Goal: Find specific page/section: Find specific page/section

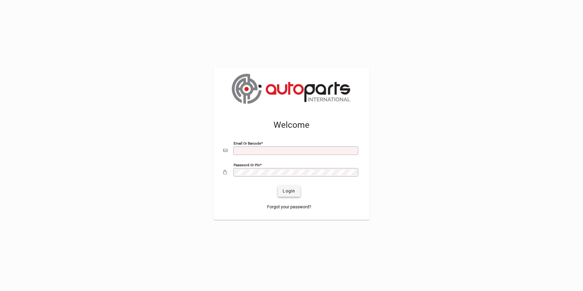
type input "**********"
click at [289, 187] on span "submit" at bounding box center [289, 191] width 22 height 15
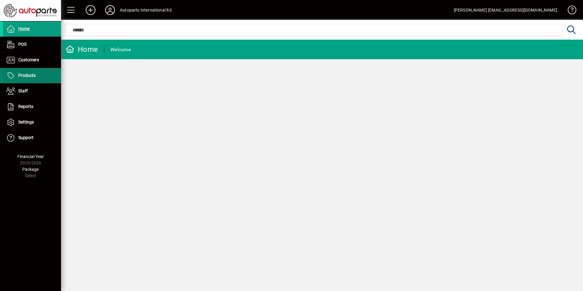
click at [41, 70] on span at bounding box center [32, 75] width 58 height 15
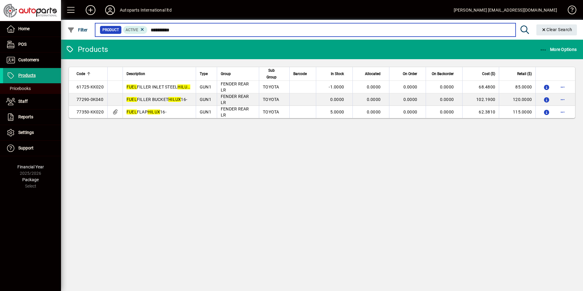
type input "**********"
